Goal: Information Seeking & Learning: Learn about a topic

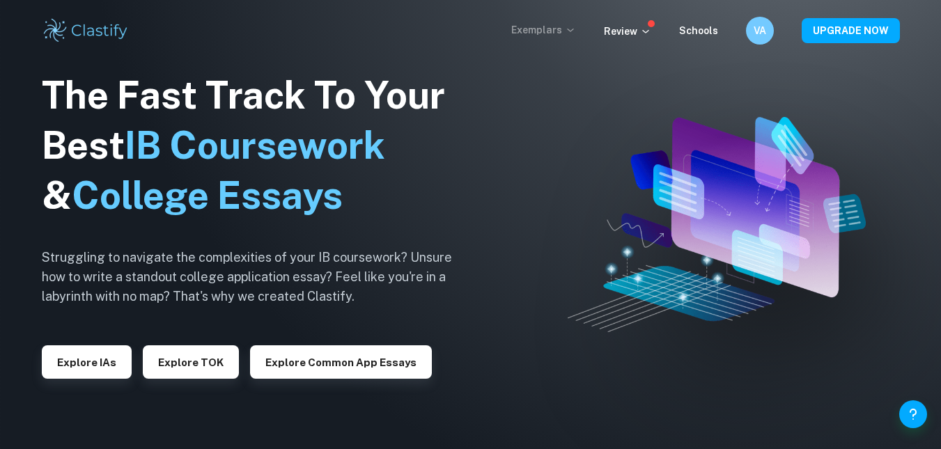
click at [540, 24] on p "Exemplars" at bounding box center [543, 29] width 65 height 15
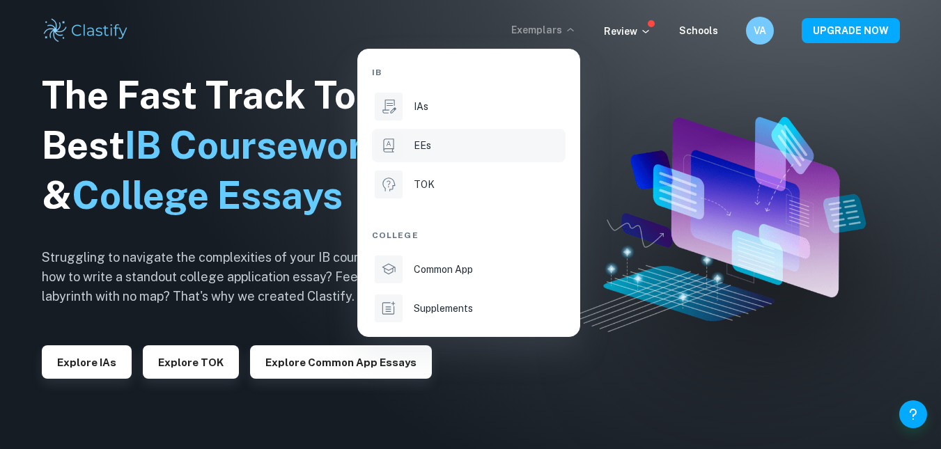
click at [451, 139] on div "EEs" at bounding box center [488, 145] width 149 height 15
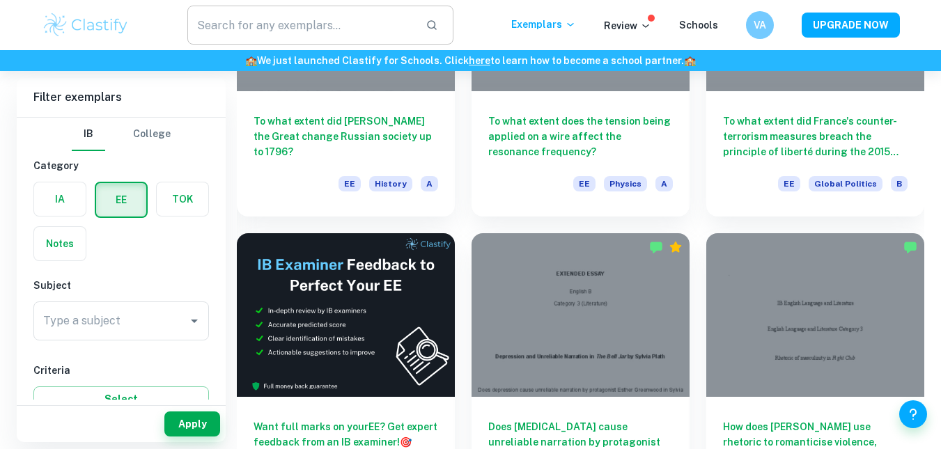
scroll to position [1781, 0]
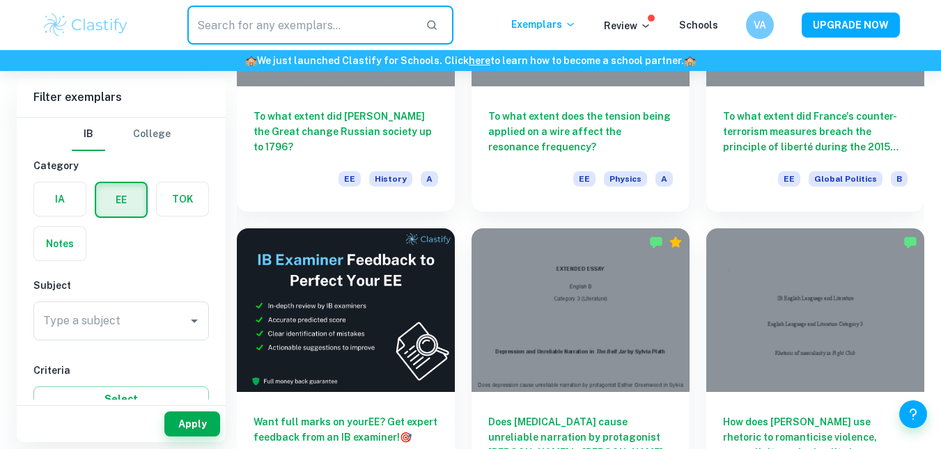
click at [320, 26] on input "text" at bounding box center [301, 25] width 228 height 39
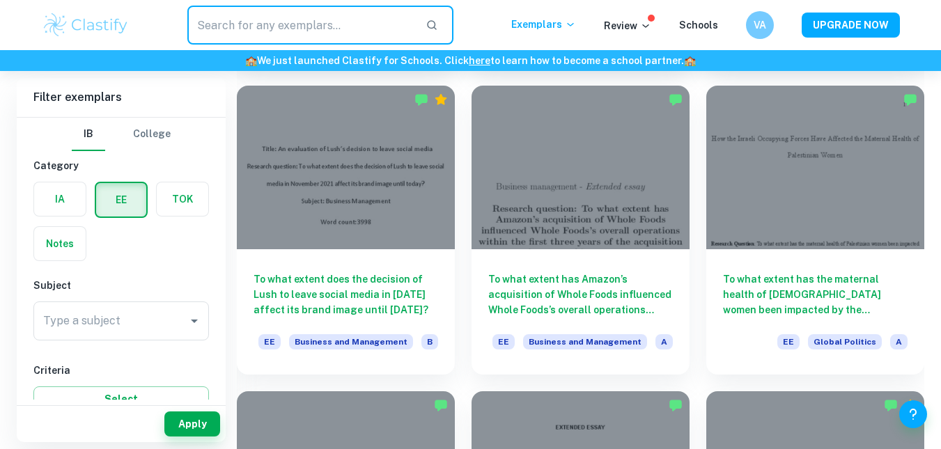
scroll to position [4371, 0]
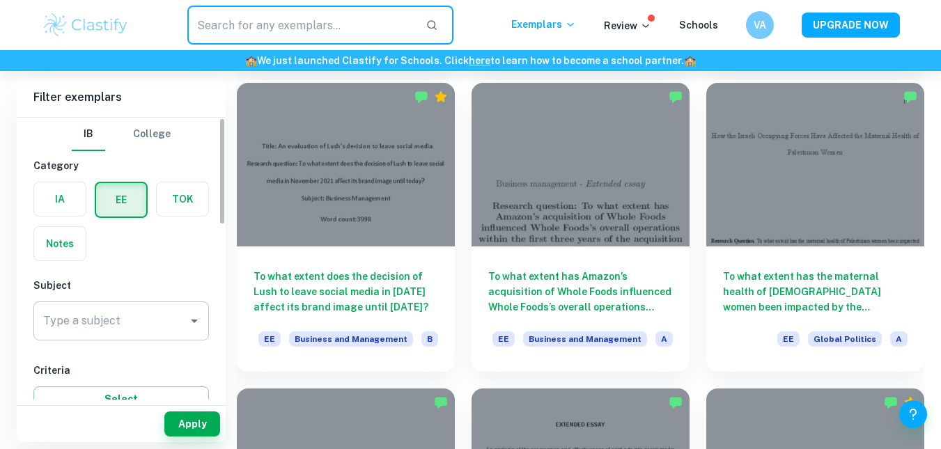
click at [145, 335] on div "Type a subject" at bounding box center [120, 320] width 175 height 39
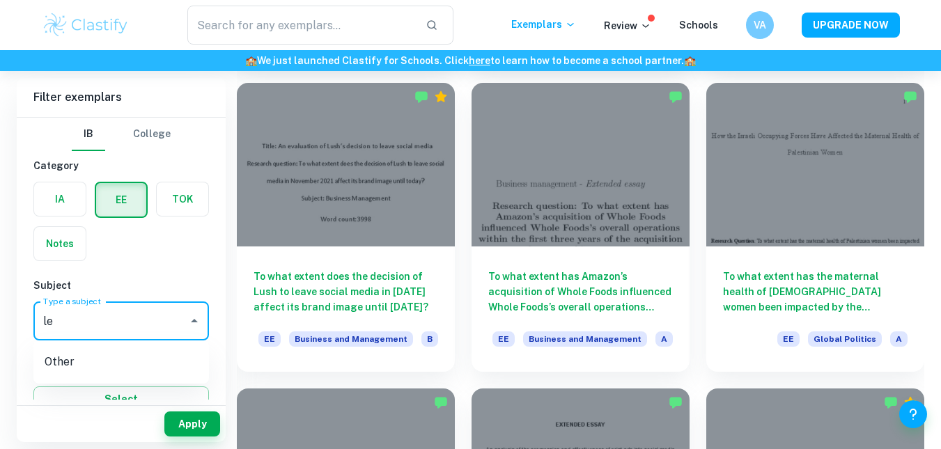
type input "l"
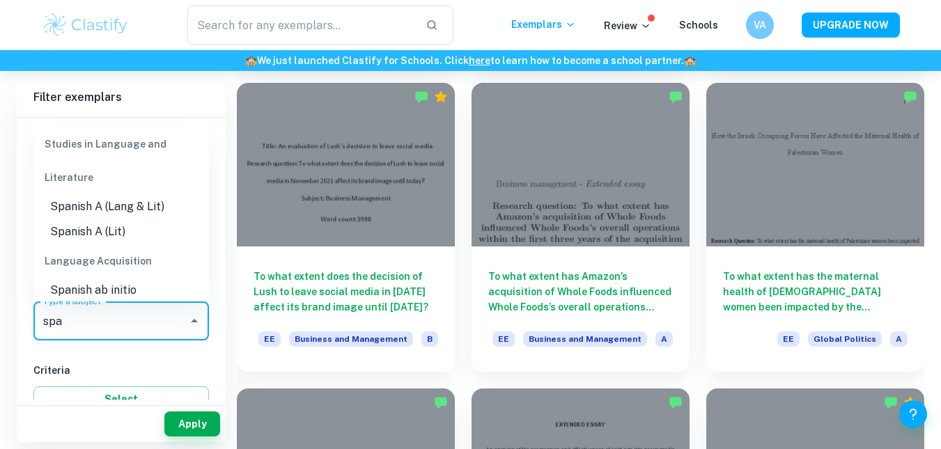
click at [143, 210] on li "Spanish A (Lang & Lit)" at bounding box center [120, 206] width 175 height 25
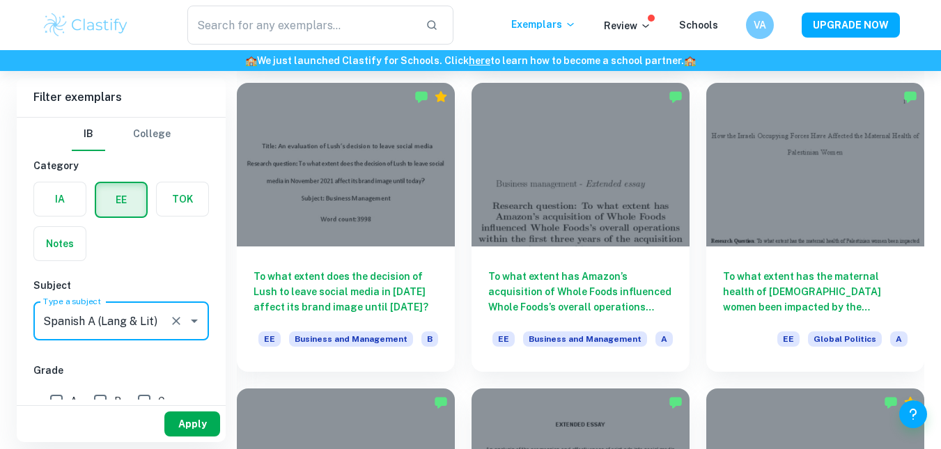
type input "Spanish A (Lang & Lit)"
click at [173, 422] on button "Apply" at bounding box center [192, 424] width 56 height 25
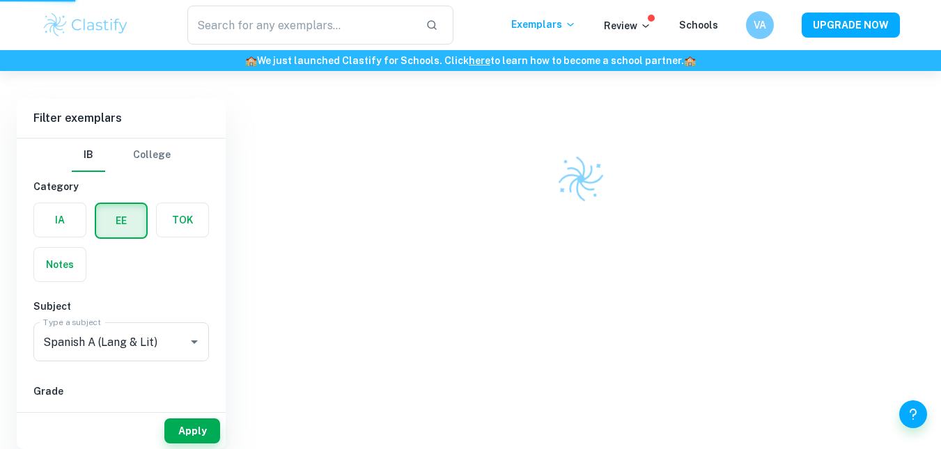
scroll to position [71, 0]
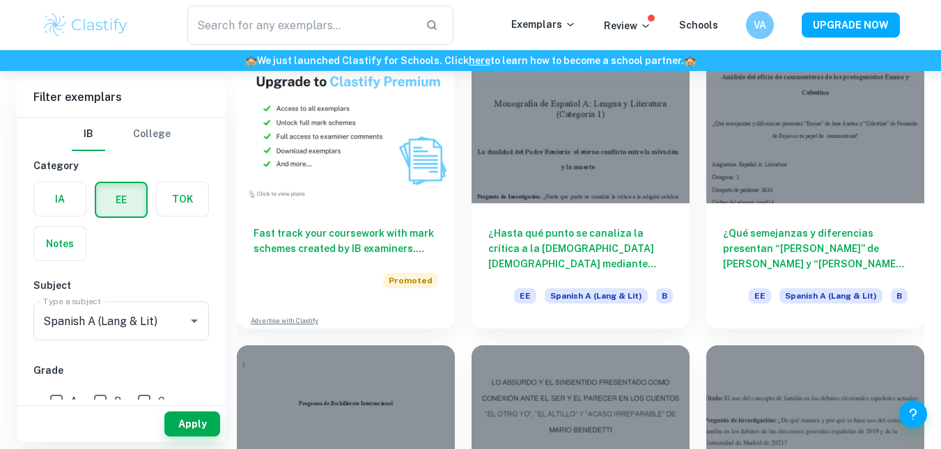
scroll to position [747, 0]
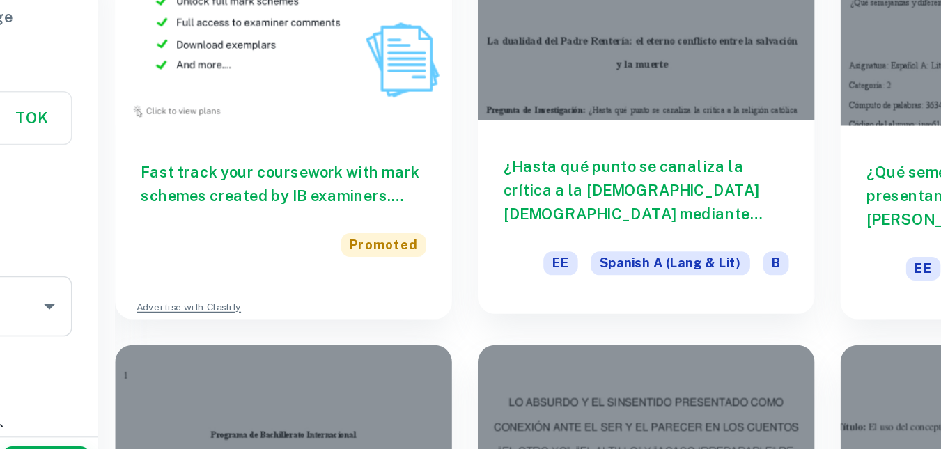
click at [602, 238] on h6 "¿Hasta qué punto se canaliza la crítica a la [DEMOGRAPHIC_DATA] [DEMOGRAPHIC_DA…" at bounding box center [580, 246] width 185 height 46
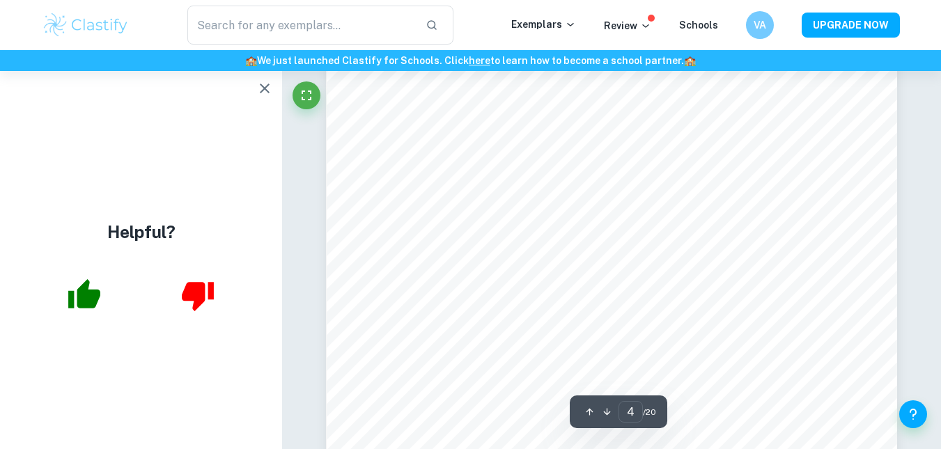
scroll to position [2834, 0]
type input "6"
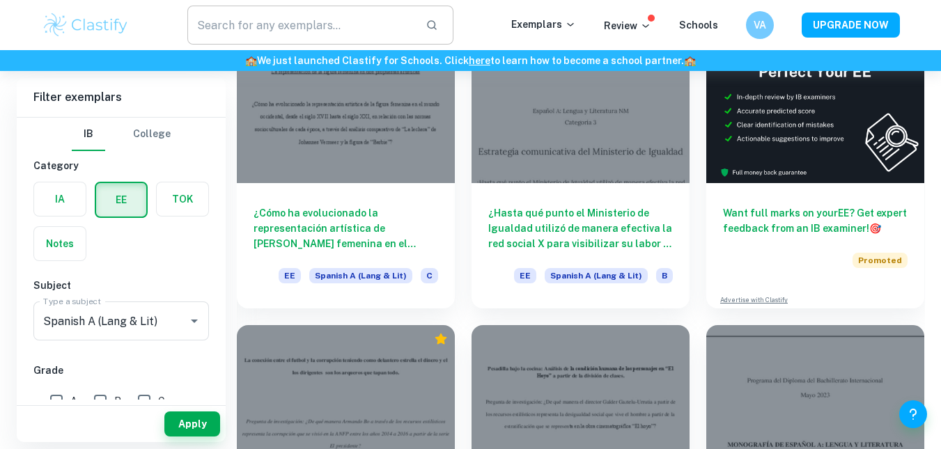
scroll to position [158, 0]
click at [248, 24] on input "text" at bounding box center [301, 25] width 228 height 39
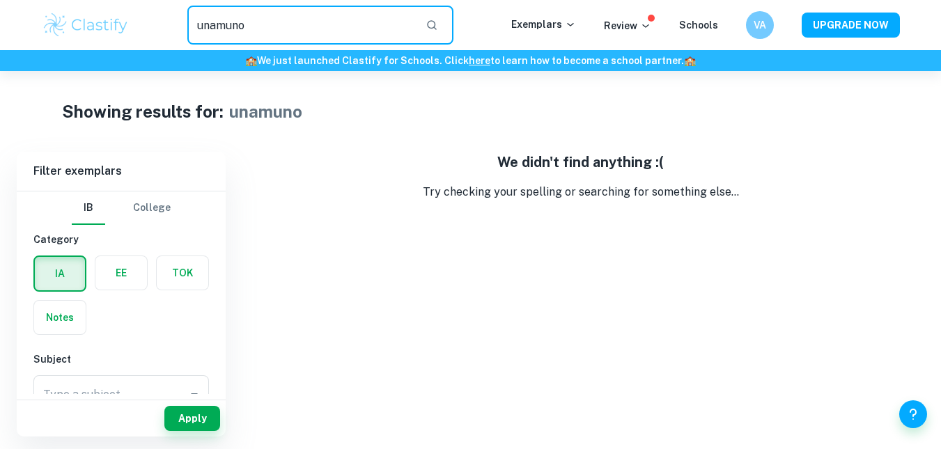
click at [309, 40] on input "unamuno" at bounding box center [301, 25] width 228 height 39
type input "u"
type input "[PERSON_NAME]"
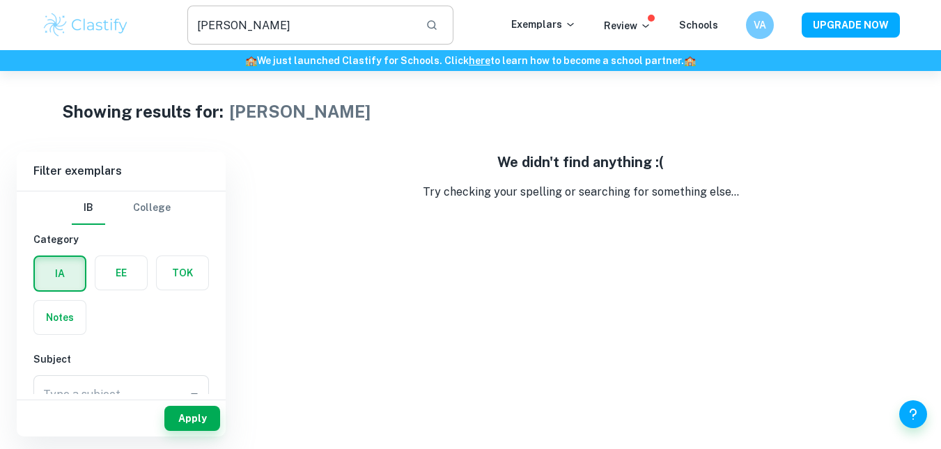
click at [273, 31] on input "[PERSON_NAME]" at bounding box center [301, 25] width 228 height 39
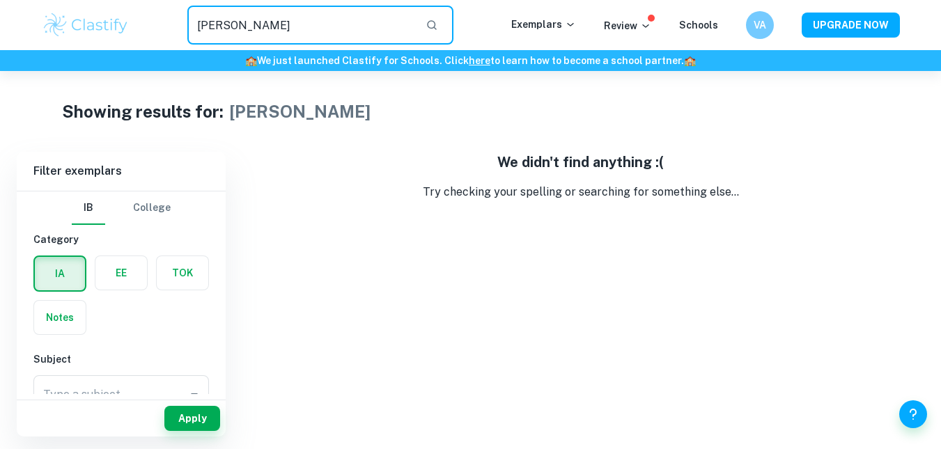
click at [273, 31] on input "[PERSON_NAME]" at bounding box center [301, 25] width 228 height 39
type input "unamuno"
click at [195, 415] on button "Apply" at bounding box center [192, 418] width 56 height 25
